Goal: Transaction & Acquisition: Purchase product/service

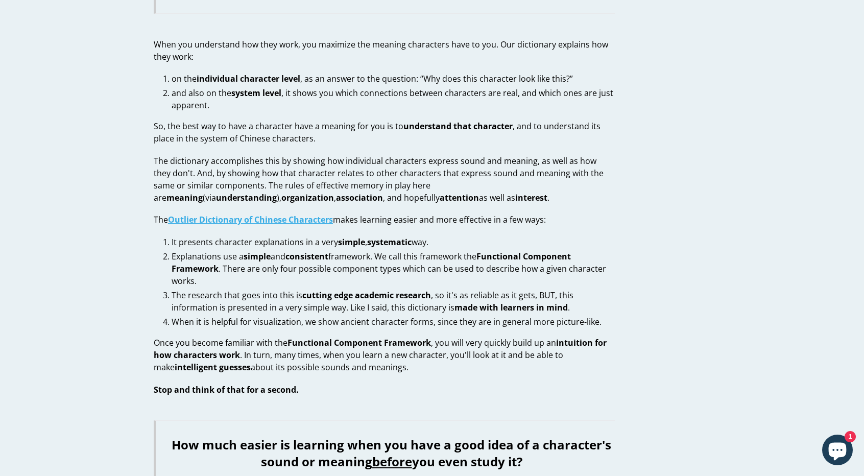
scroll to position [366, 0]
drag, startPoint x: 129, startPoint y: 160, endPoint x: 100, endPoint y: 155, distance: 29.1
drag, startPoint x: 100, startPoint y: 155, endPoint x: 439, endPoint y: 136, distance: 339.1
click at [439, 154] on p "The dictionary accomplishes this by showing how individual characters express s…" at bounding box center [384, 178] width 461 height 49
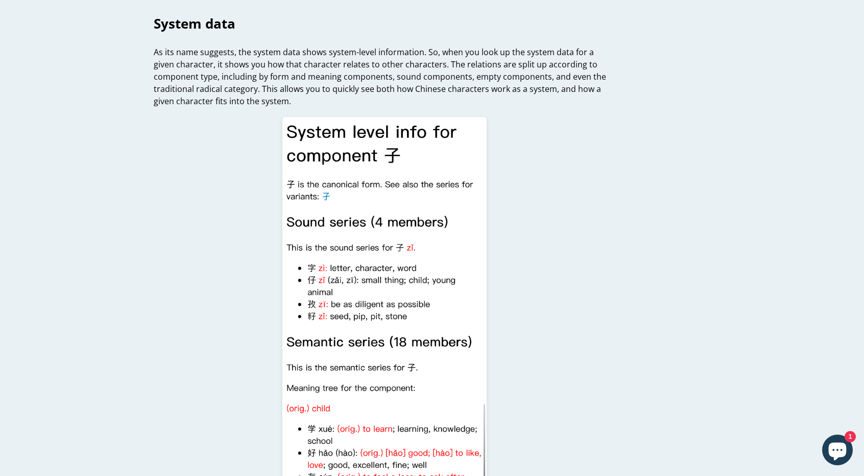
scroll to position [3860, 0]
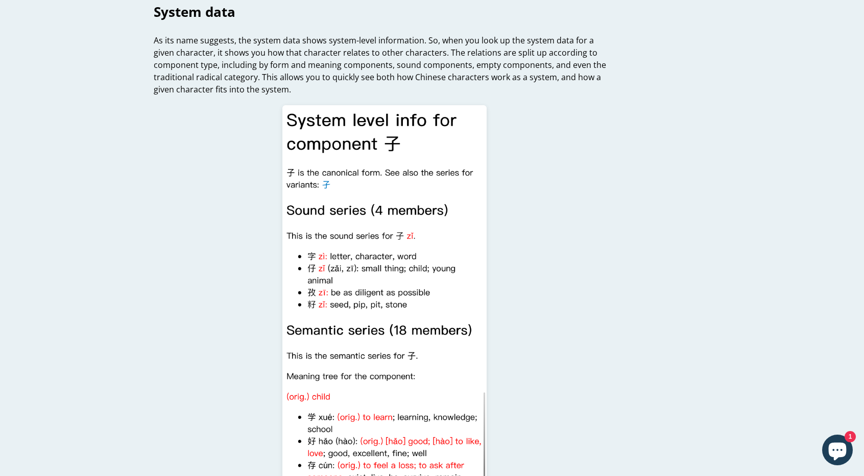
click at [681, 414] on div "What is the Outlier Dictionary of Chinese Characters? by Ash Henson June 19, 20…" at bounding box center [424, 431] width 572 height 8507
click at [724, 271] on article "What is the Outlier Dictionary of Chinese Characters? by Ash Henson June 19, 20…" at bounding box center [432, 431] width 613 height 8507
drag, startPoint x: 724, startPoint y: 271, endPoint x: 734, endPoint y: 263, distance: 13.1
click at [729, 270] on article "What is the Outlier Dictionary of Chinese Characters? by Ash Henson June 19, 20…" at bounding box center [432, 431] width 613 height 8507
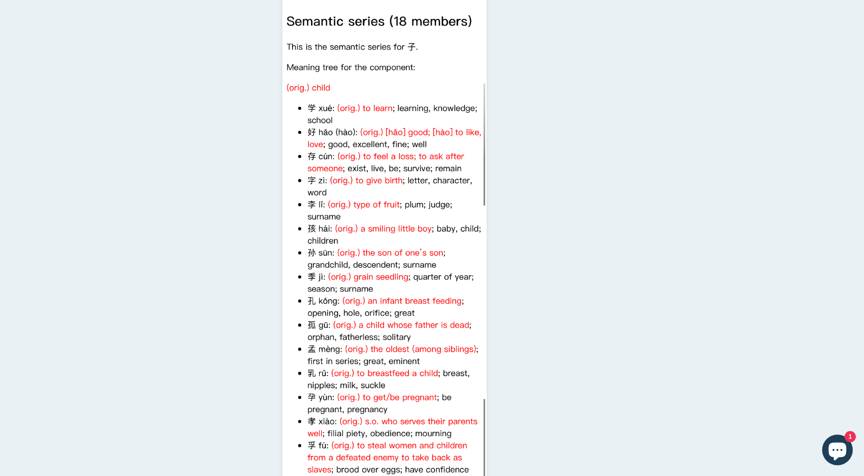
scroll to position [4168, 0]
click at [845, 442] on icon "Chat window" at bounding box center [838, 450] width 30 height 30
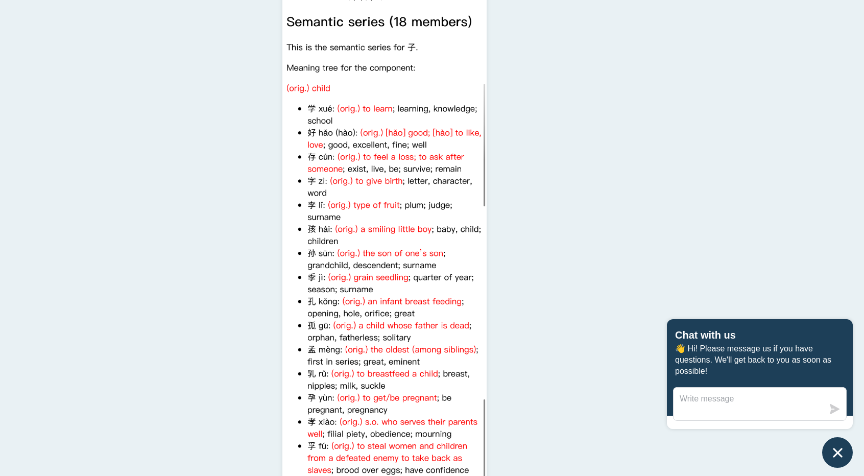
click at [845, 442] on button "Chat window" at bounding box center [837, 452] width 31 height 31
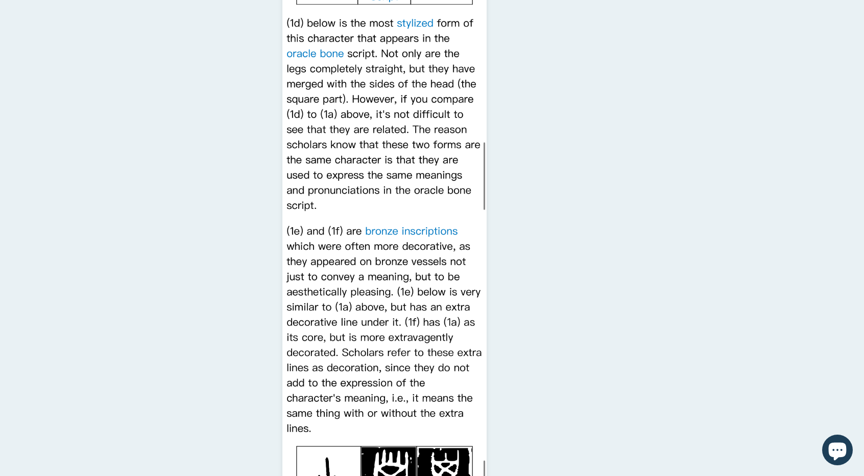
scroll to position [6310, 0]
click at [317, 17] on img at bounding box center [384, 353] width 204 height 2130
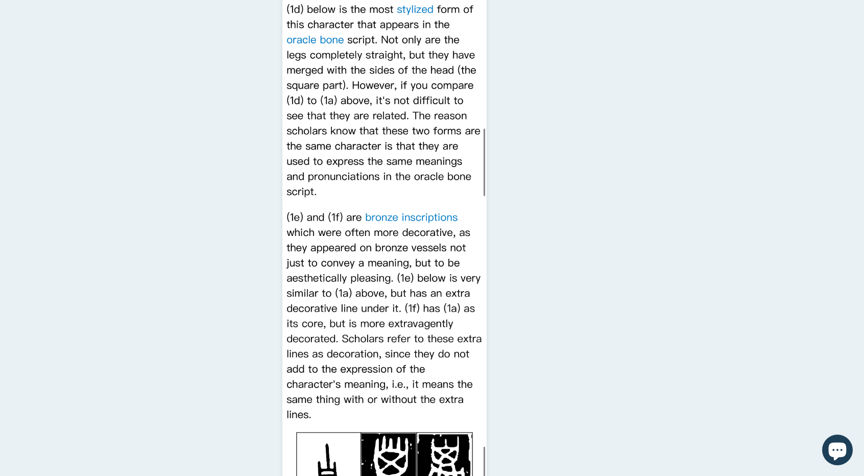
scroll to position [6311, 0]
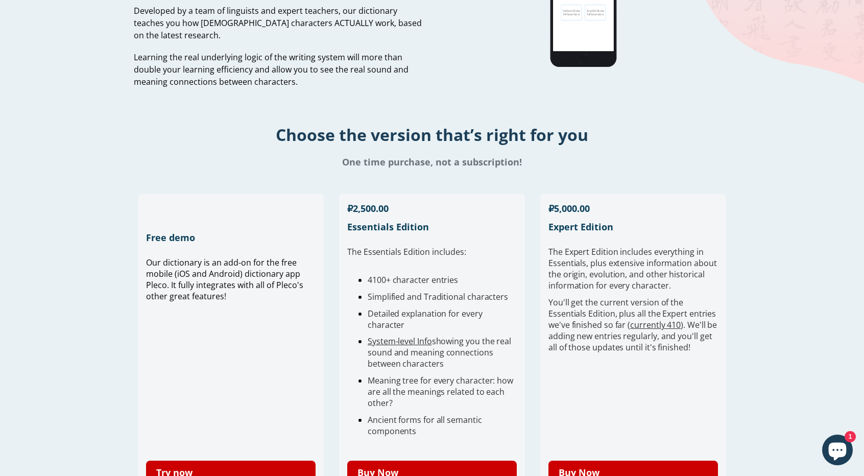
scroll to position [204, 0]
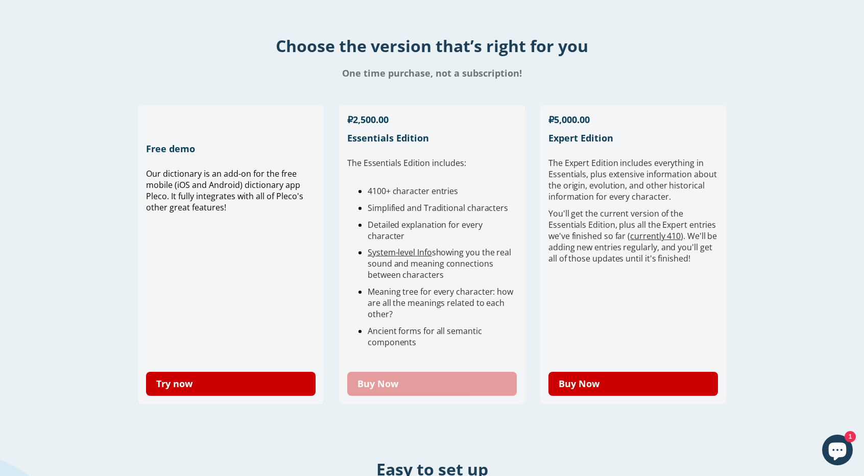
click at [413, 390] on link "Buy Now" at bounding box center [432, 384] width 170 height 24
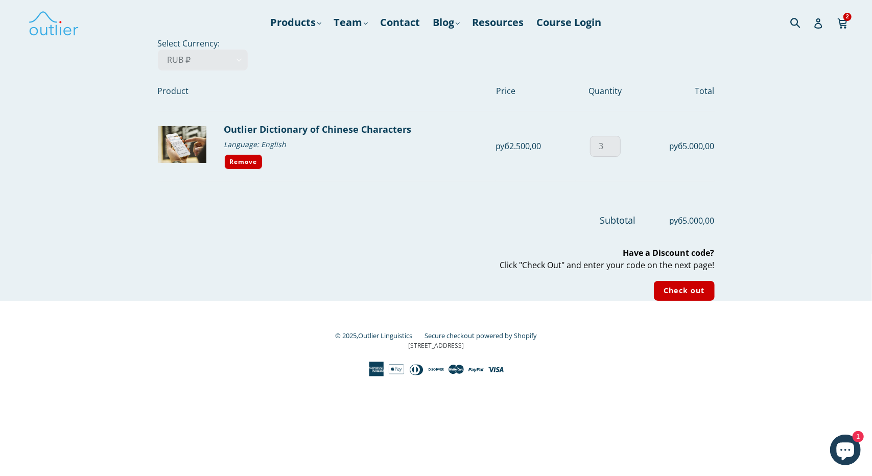
click at [611, 142] on input "3" at bounding box center [605, 146] width 31 height 21
click at [613, 149] on input "2" at bounding box center [605, 146] width 31 height 21
type input "1"
click at [613, 149] on input "1" at bounding box center [605, 146] width 31 height 21
click at [615, 181] on form "Product Price Quantity Total Outlier Dictionary of Chinese Characters Quantity …" at bounding box center [436, 185] width 557 height 230
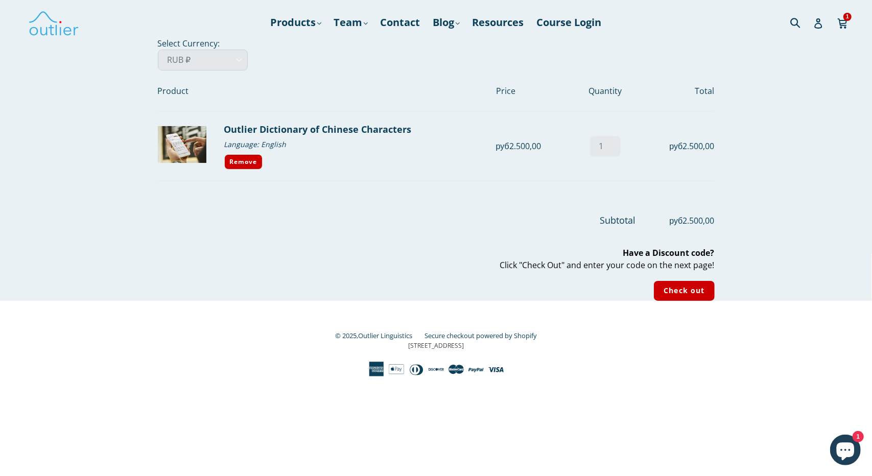
click at [205, 57] on select "AED د.إ AFN ؋ ALL L AMD դր. ANG ƒ AUD $ AWG ƒ AZN ₼ BAM КМ BBD $ BDT ৳ BGN лв. …" at bounding box center [203, 60] width 90 height 21
click at [439, 270] on div "Subtotal руб2.500,00 Have a Discount code? Click "Check Out" and enter your cod…" at bounding box center [428, 256] width 572 height 87
click at [689, 290] on input "Check out" at bounding box center [684, 291] width 60 height 20
